Goal: Task Accomplishment & Management: Use online tool/utility

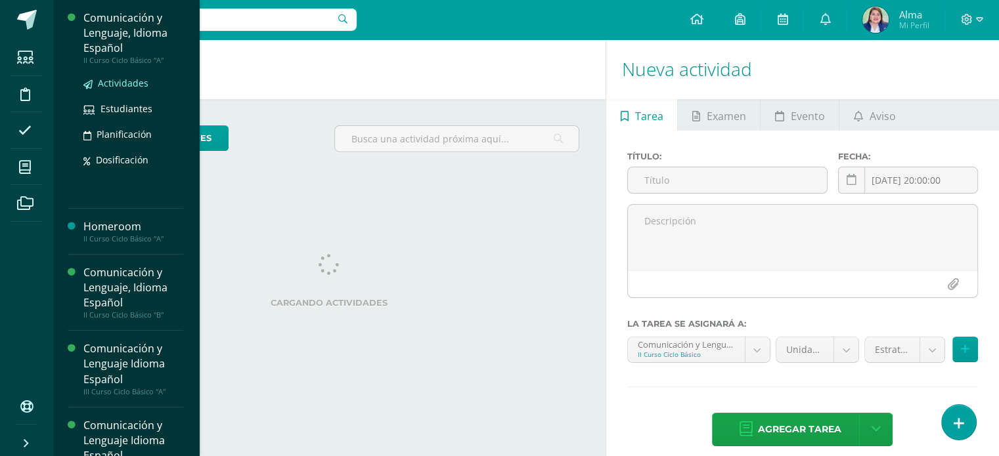
click at [110, 77] on span "Actividades" at bounding box center [123, 83] width 51 height 12
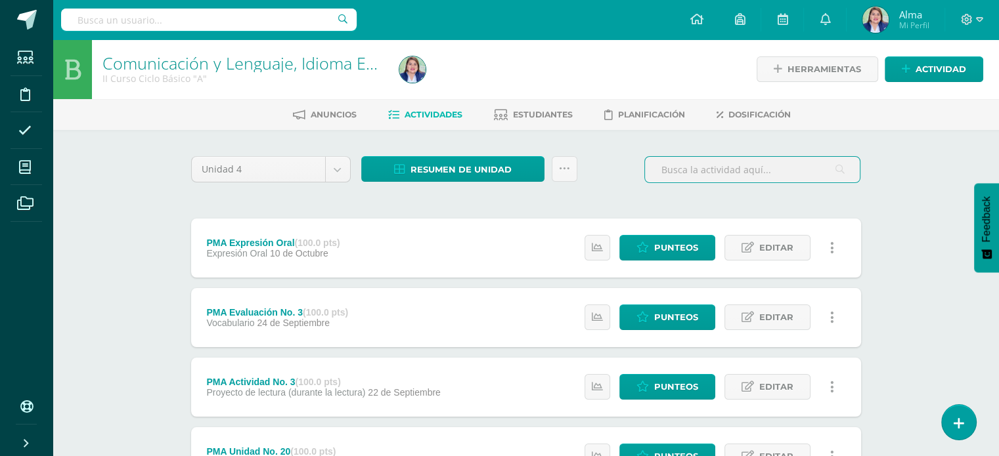
click at [721, 163] on input "text" at bounding box center [752, 170] width 215 height 26
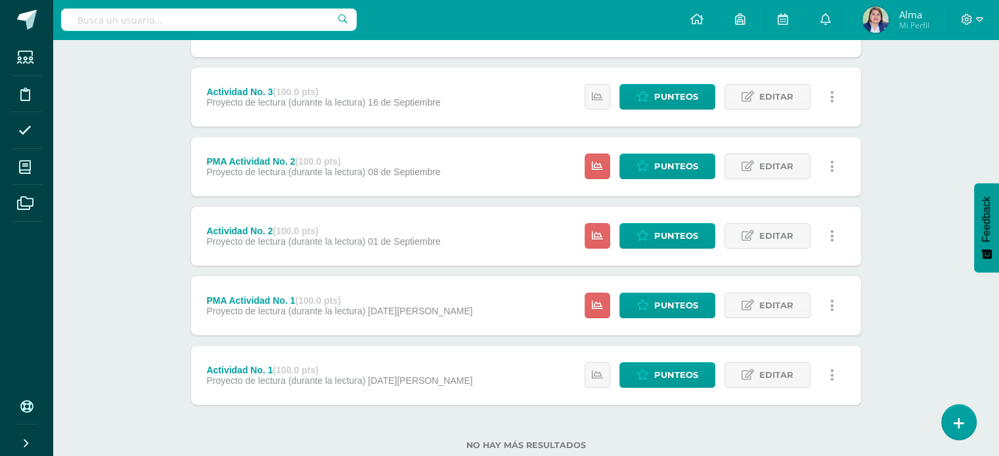
scroll to position [257, 0]
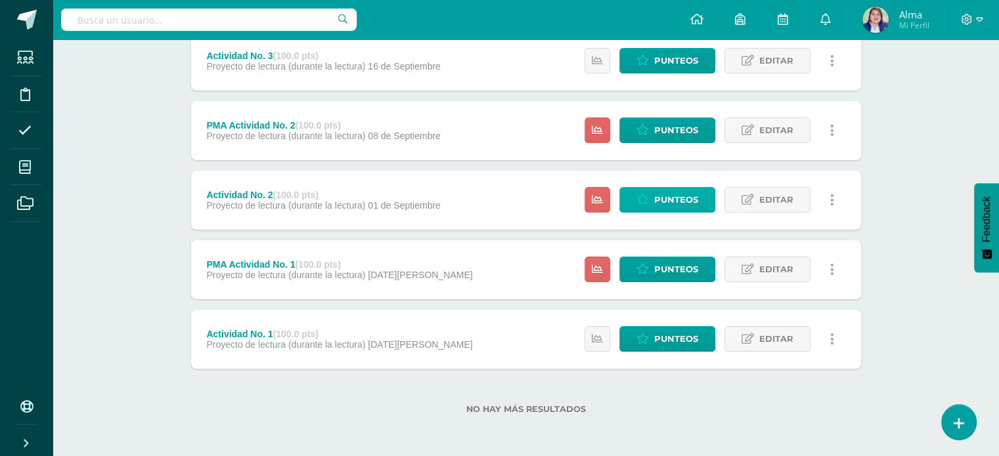
type input "actividad"
click at [666, 198] on span "Punteos" at bounding box center [676, 200] width 44 height 24
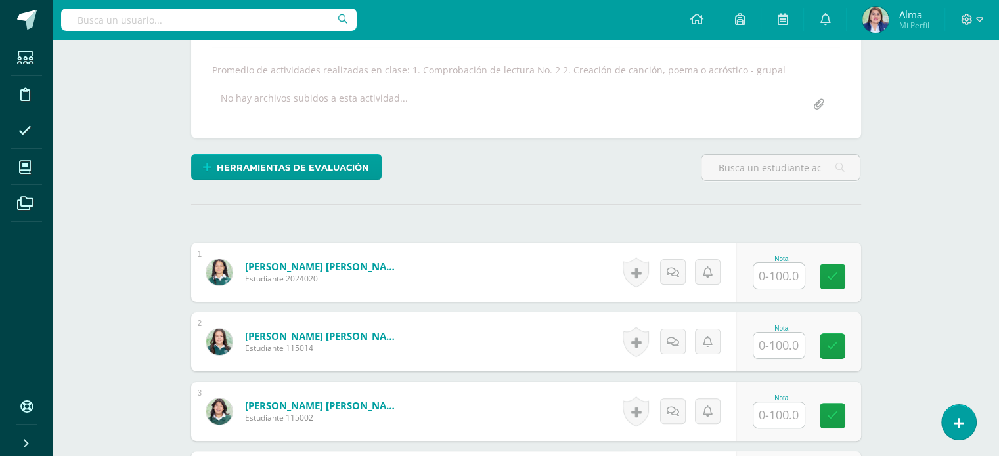
scroll to position [226, 0]
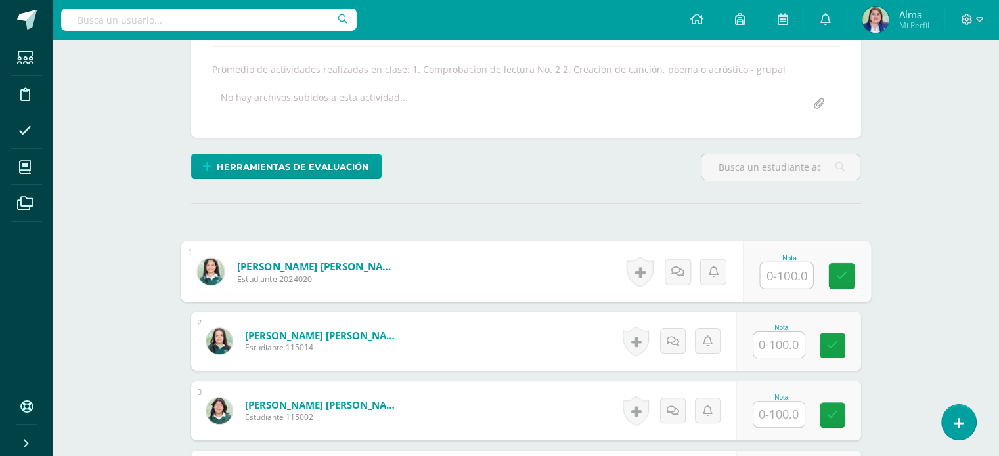
click at [775, 287] on input "text" at bounding box center [786, 276] width 53 height 26
type input "79"
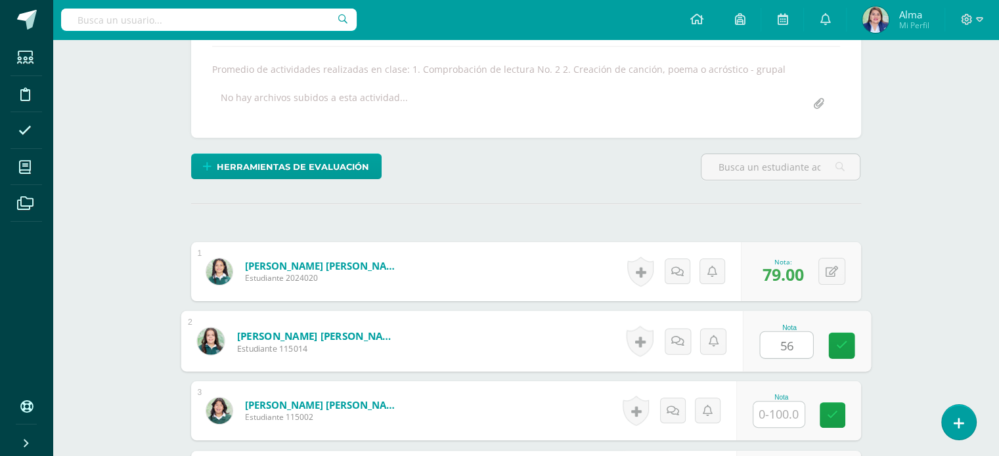
type input "56"
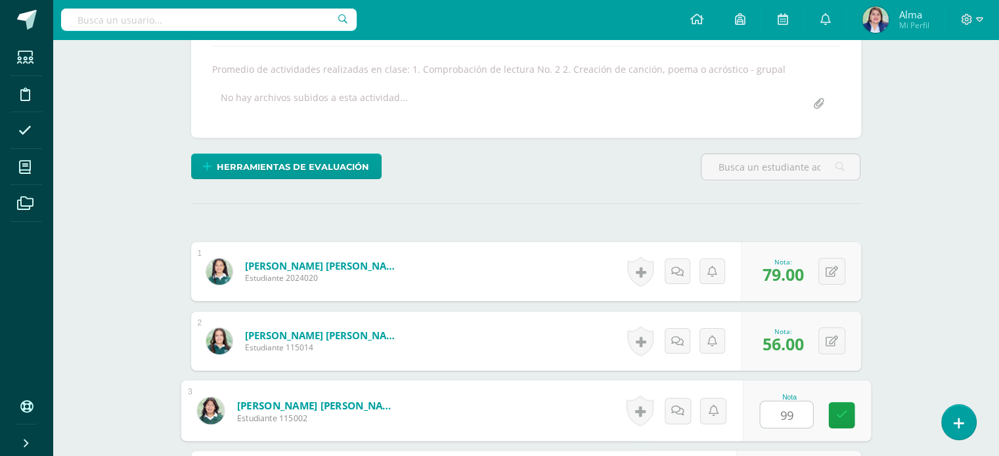
type input "99"
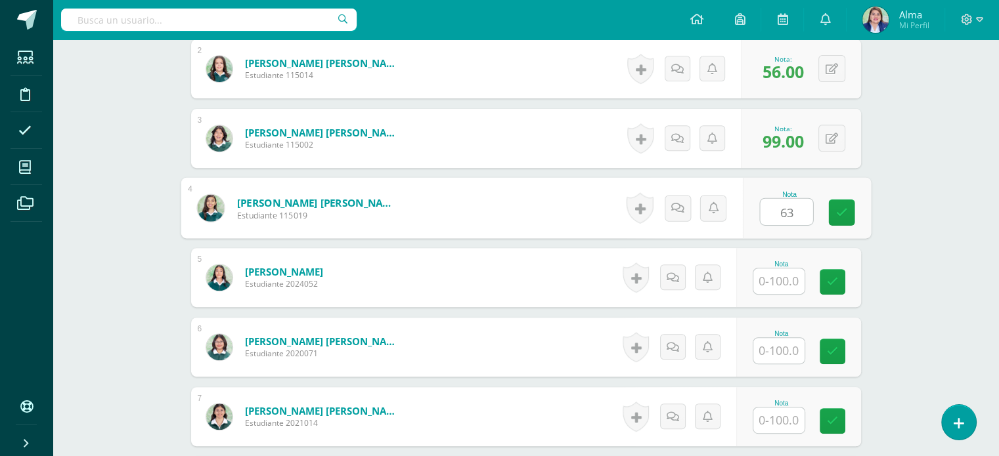
type input "63"
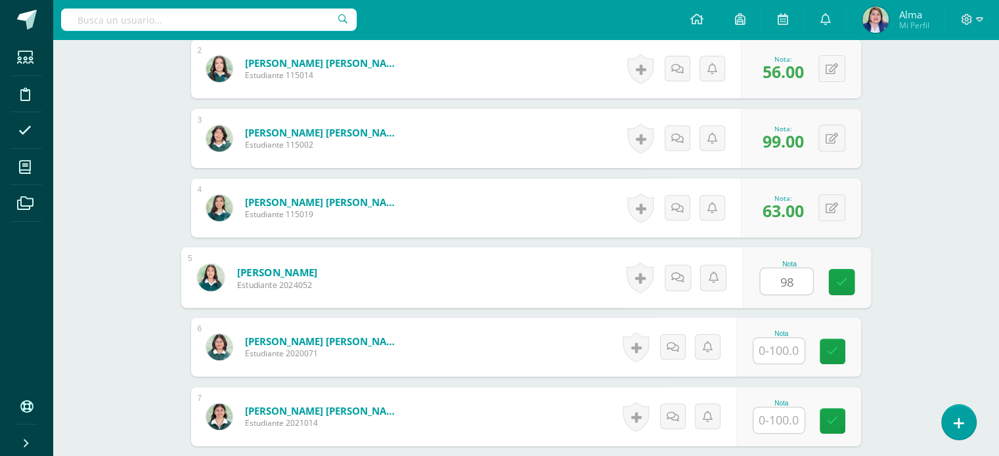
type input "98"
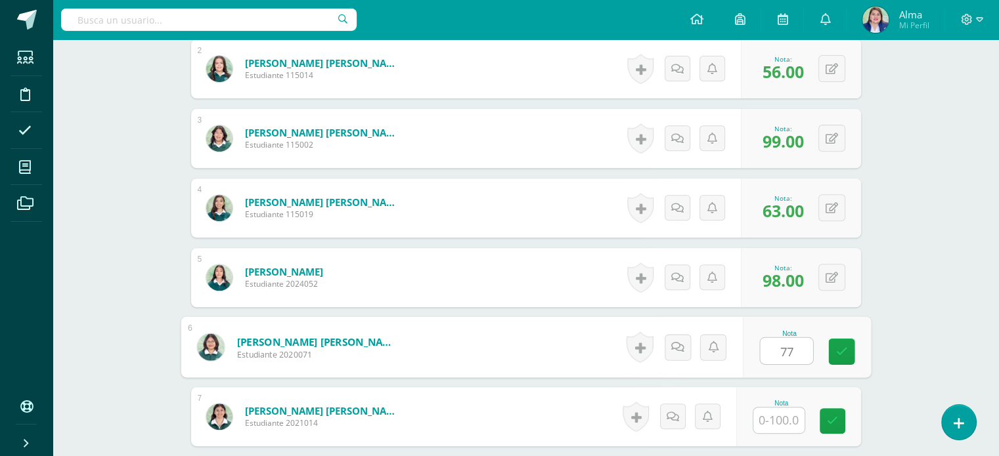
type input "77"
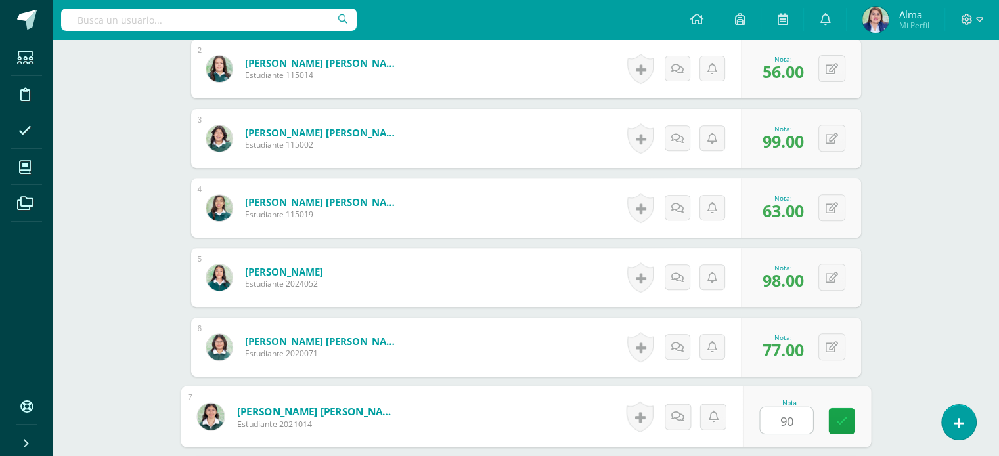
type input "90"
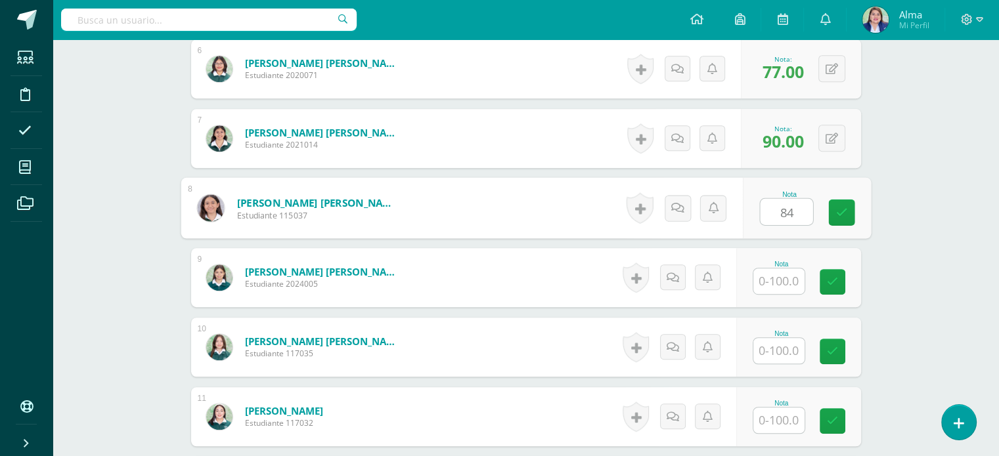
type input "84"
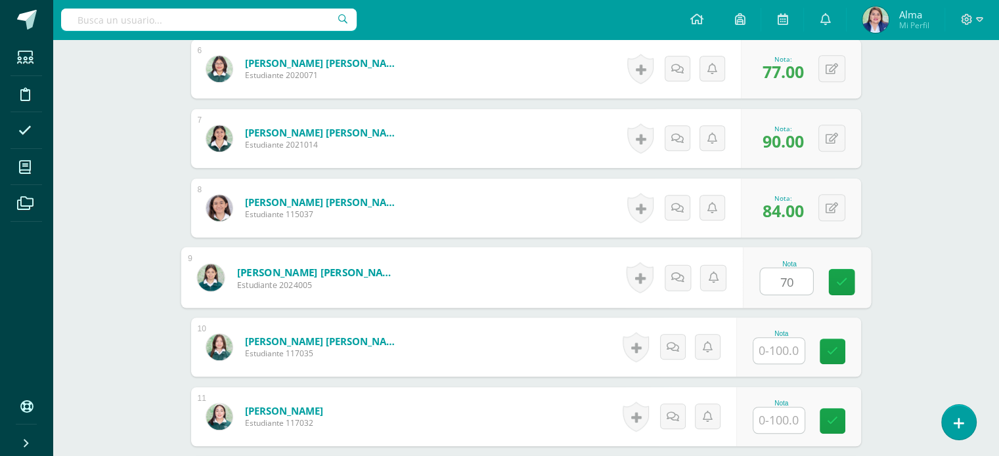
type input "70"
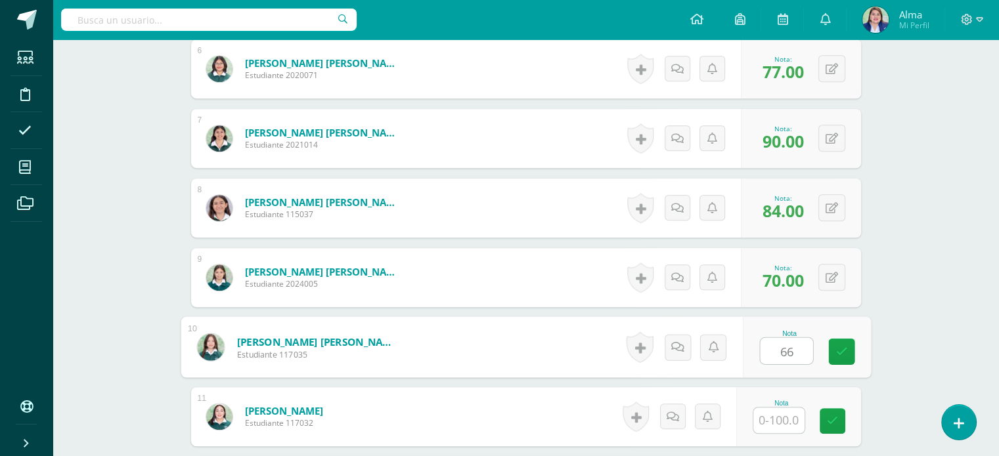
type input "66"
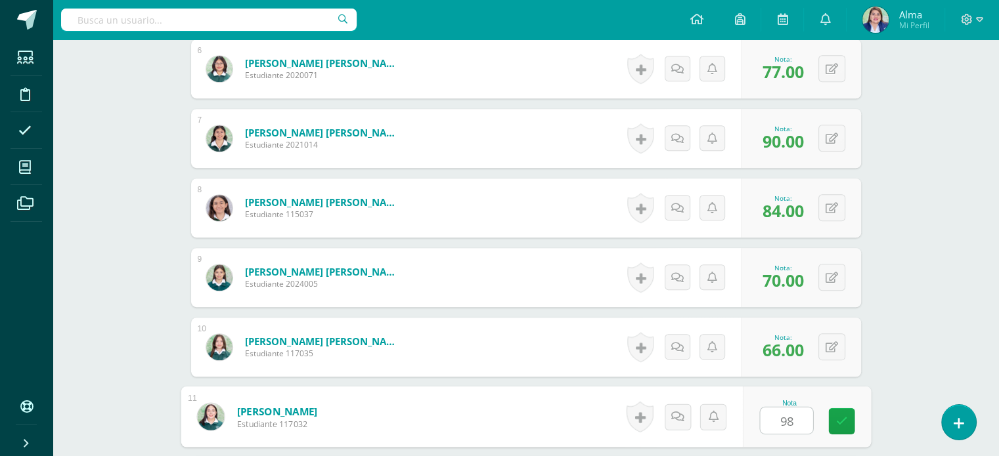
type input "98"
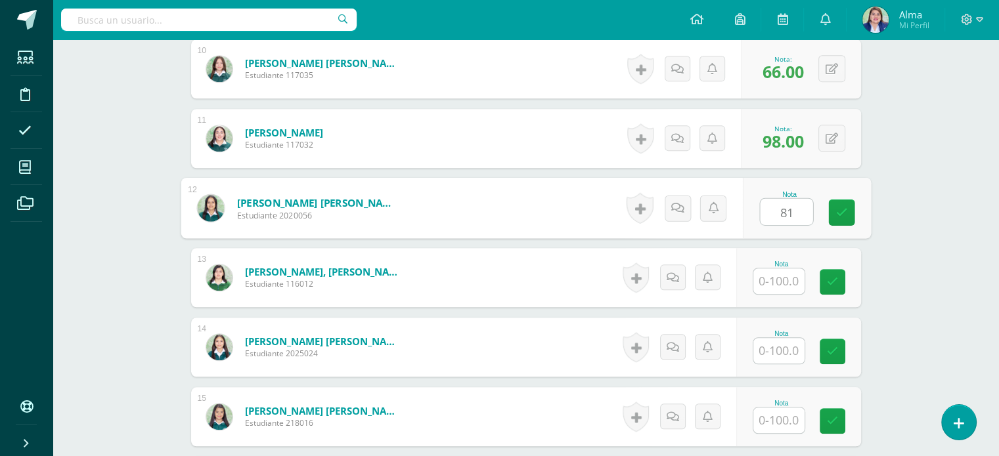
type input "81"
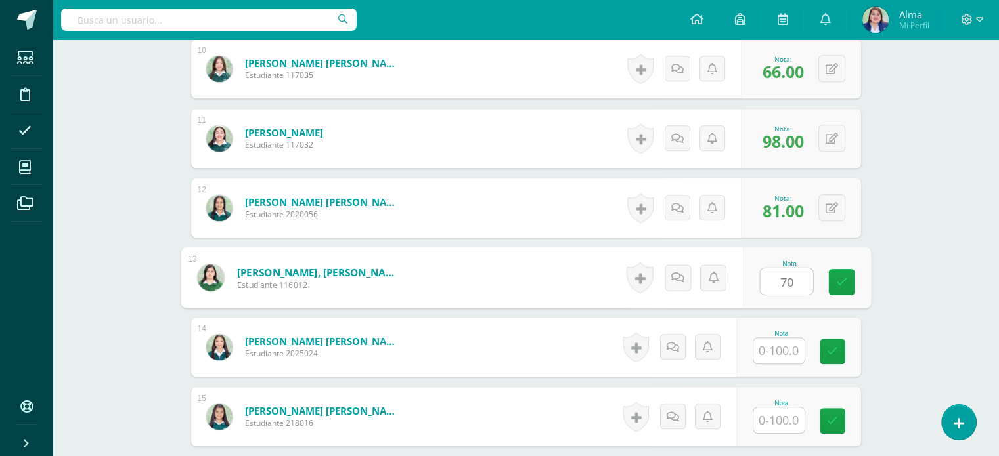
type input "70"
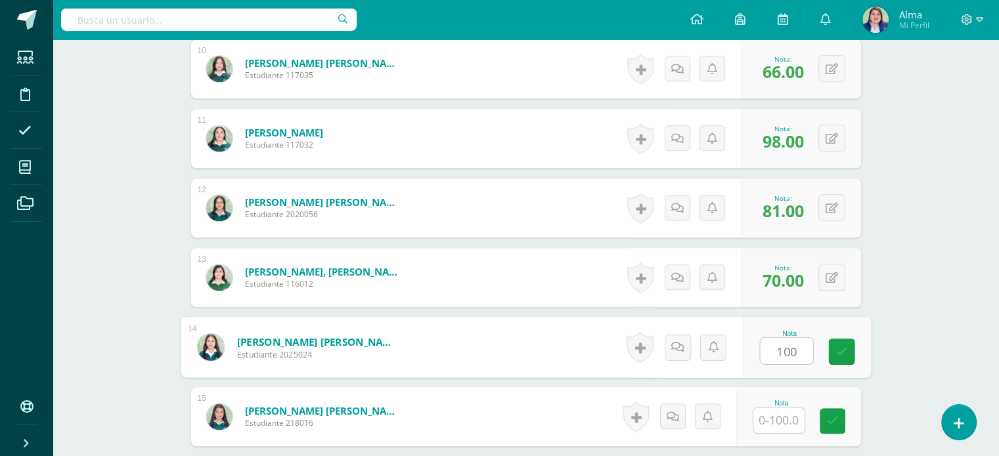
type input "100"
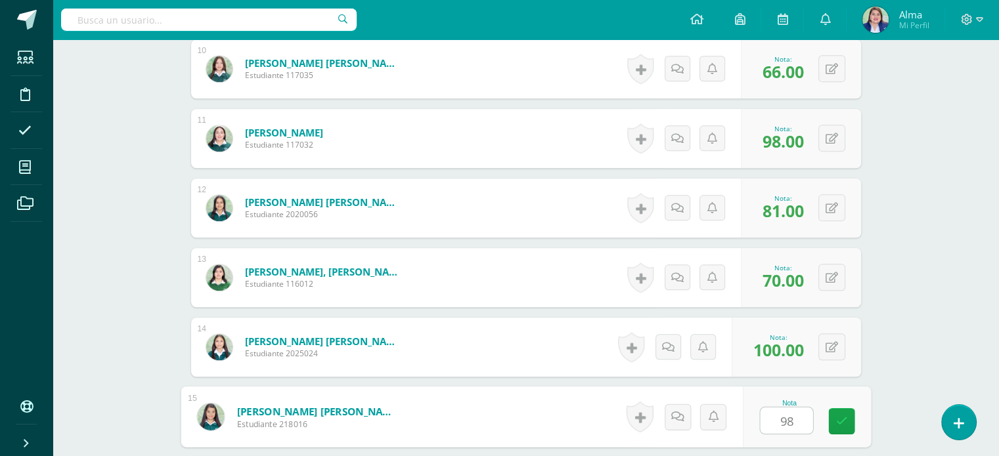
type input "98"
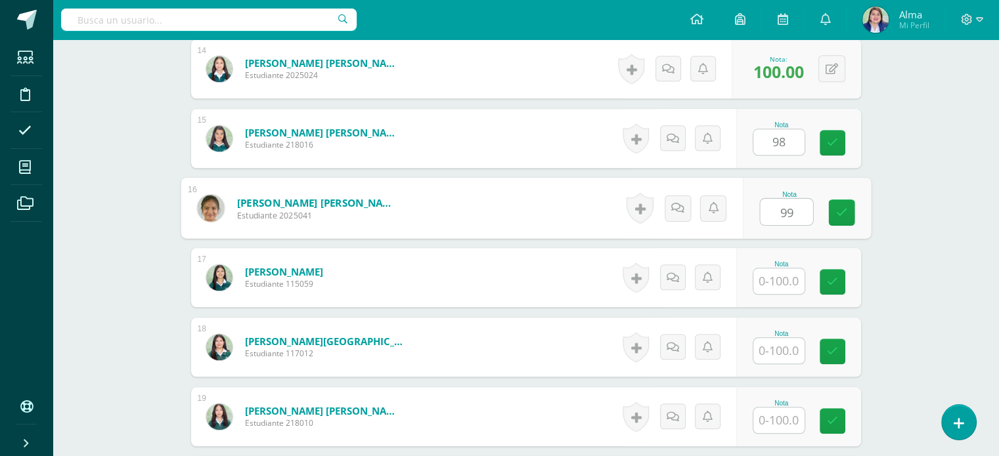
type input "99"
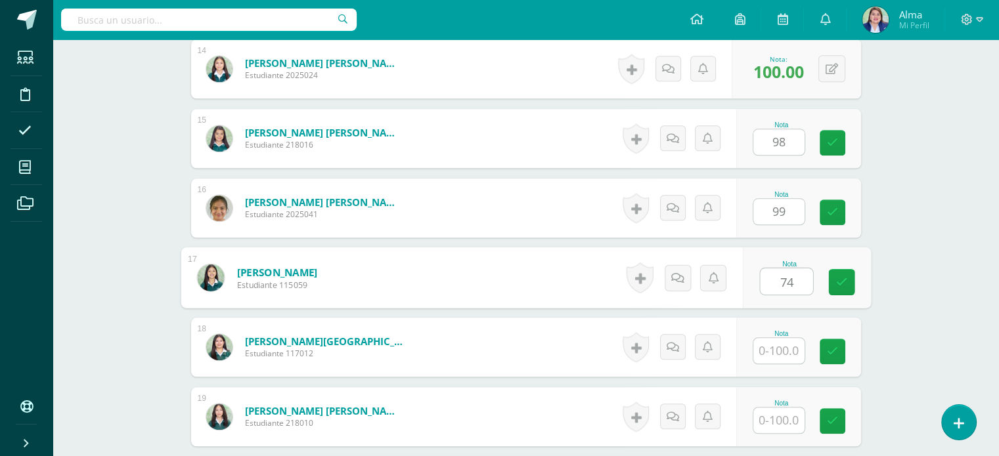
type input "74"
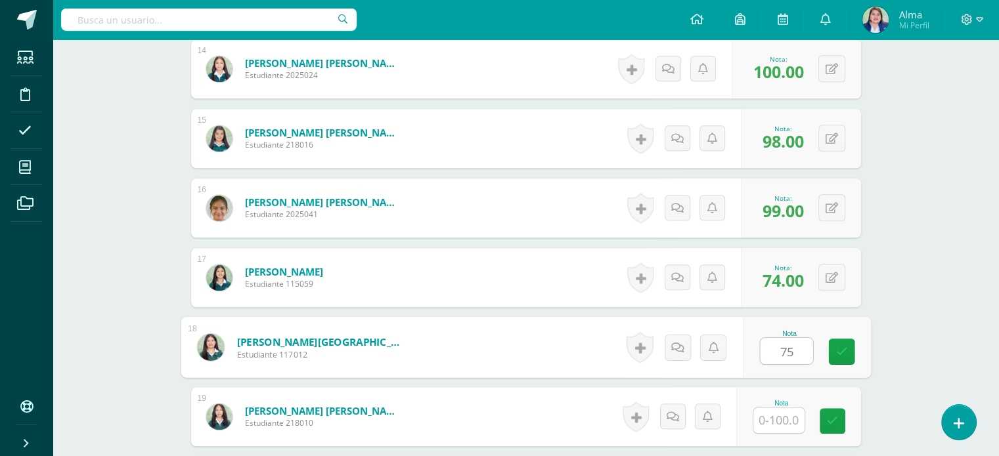
type input "75"
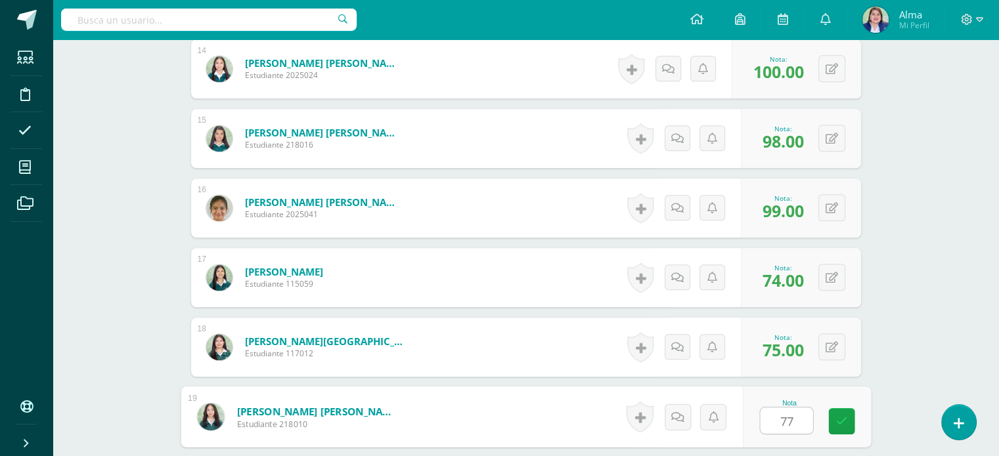
type input "77"
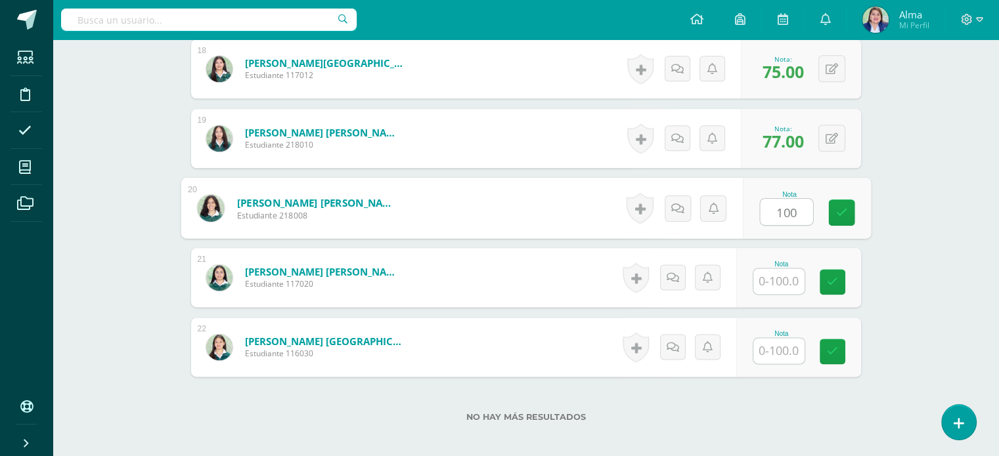
type input "100"
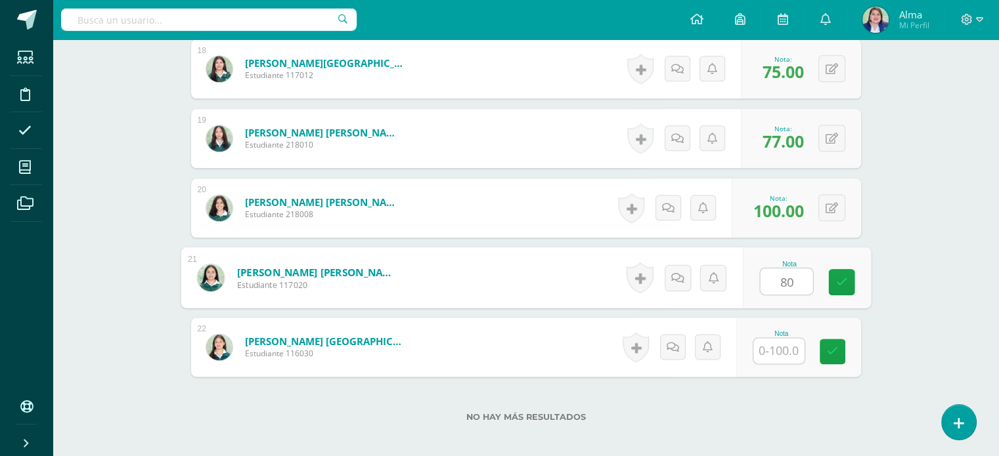
type input "80"
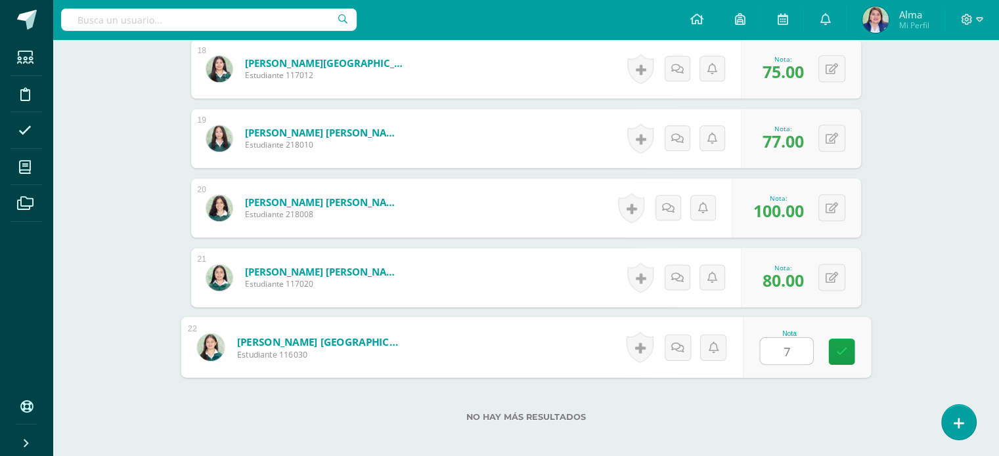
type input "71"
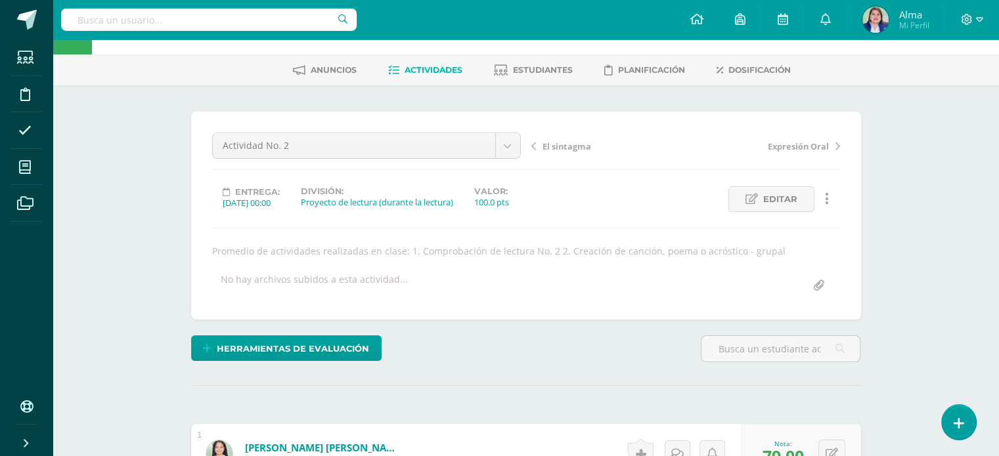
scroll to position [0, 0]
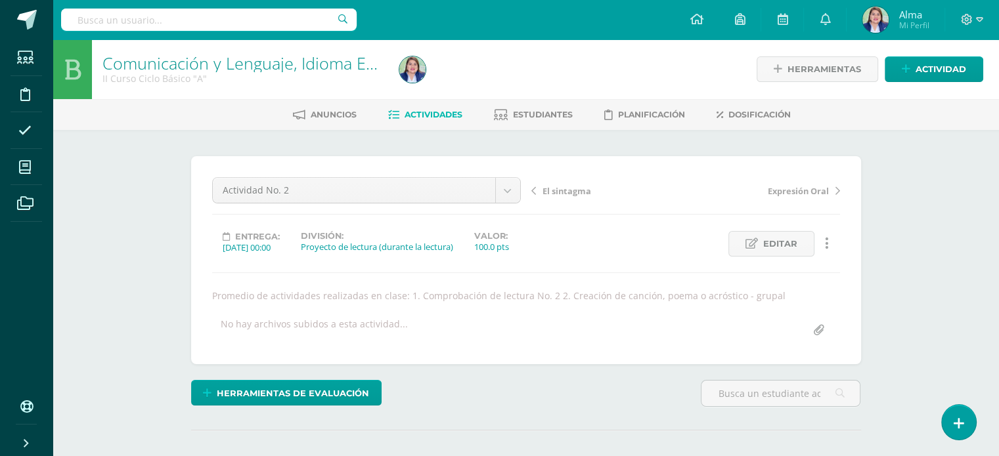
click at [414, 116] on span "Actividades" at bounding box center [433, 115] width 58 height 10
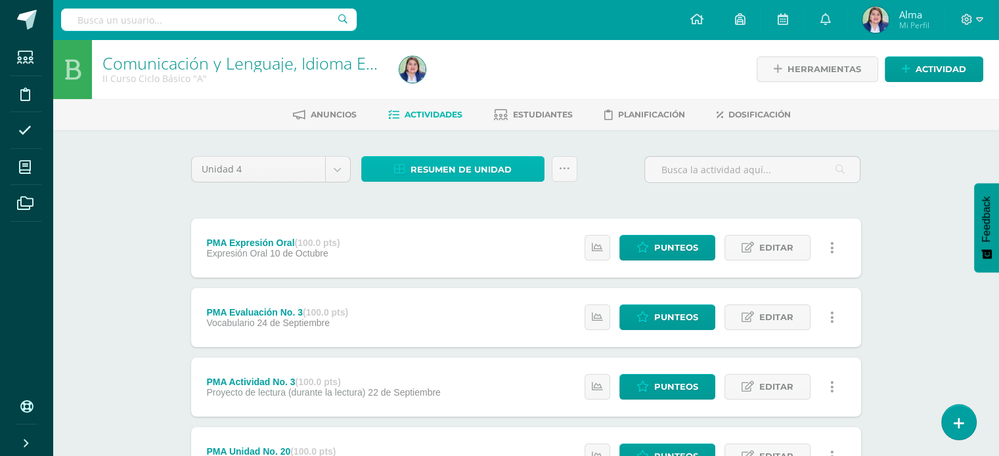
click at [441, 170] on span "Resumen de unidad" at bounding box center [460, 170] width 101 height 24
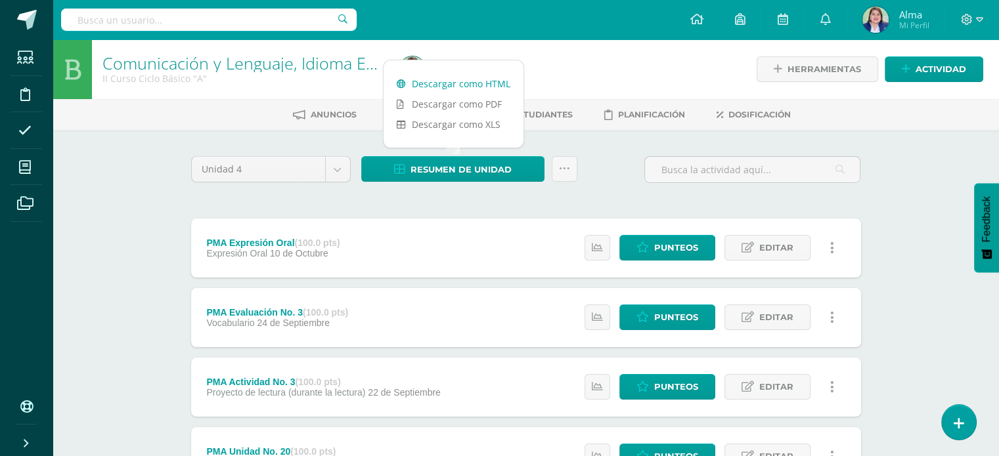
click at [450, 83] on link "Descargar como HTML" at bounding box center [453, 84] width 140 height 20
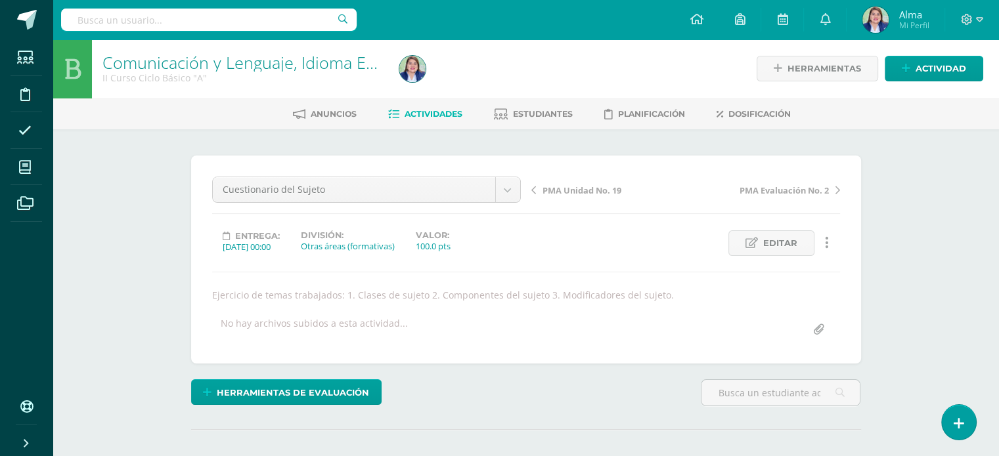
scroll to position [1, 0]
